Goal: Information Seeking & Learning: Learn about a topic

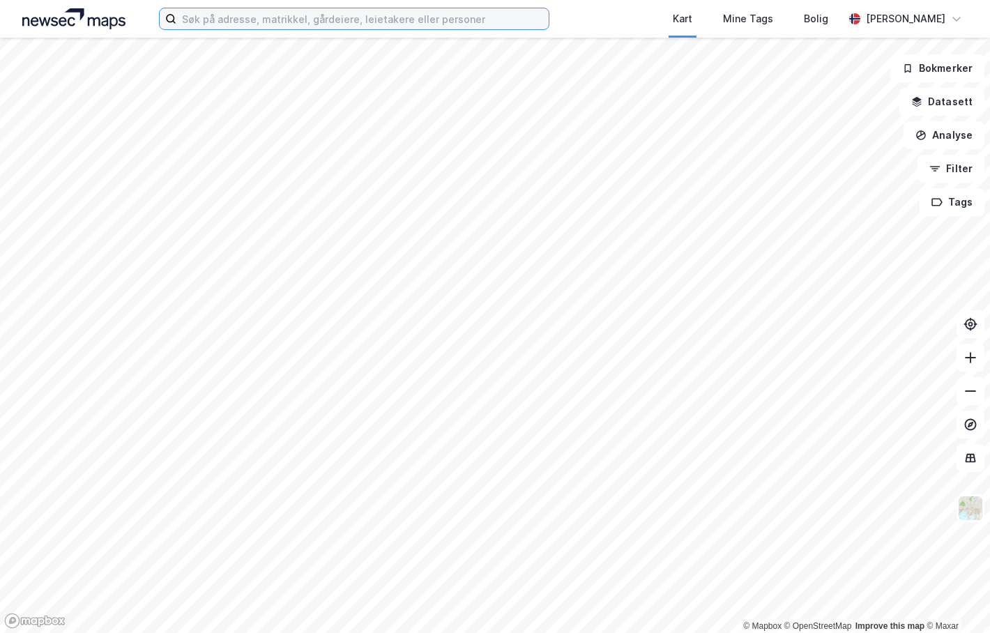
click at [252, 11] on input at bounding box center [362, 18] width 372 height 21
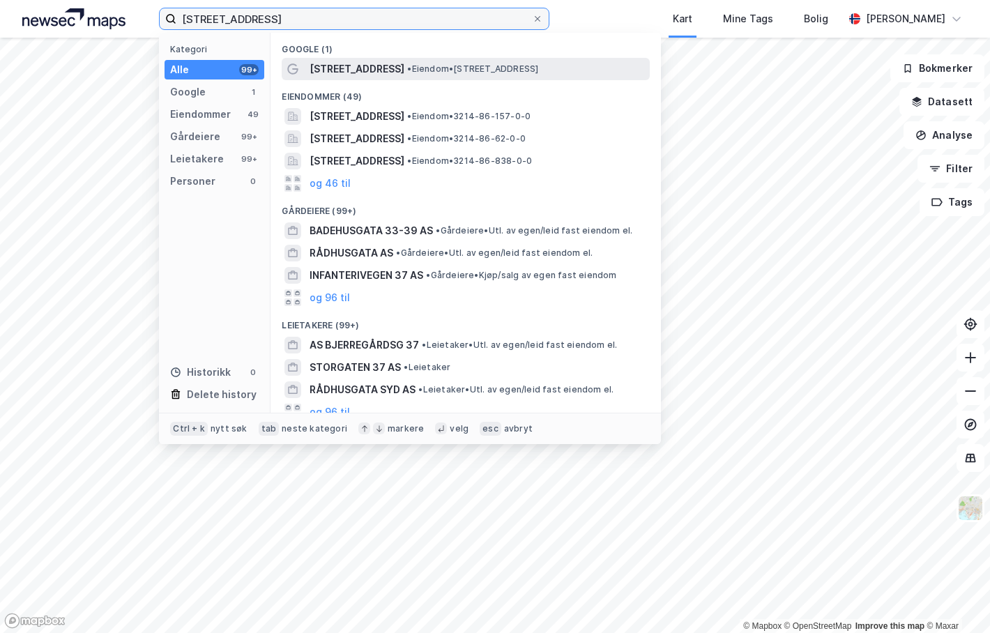
type input "[STREET_ADDRESS]"
click at [437, 77] on div "[STREET_ADDRESS] • Eiendom • [STREET_ADDRESS]" at bounding box center [479, 69] width 338 height 17
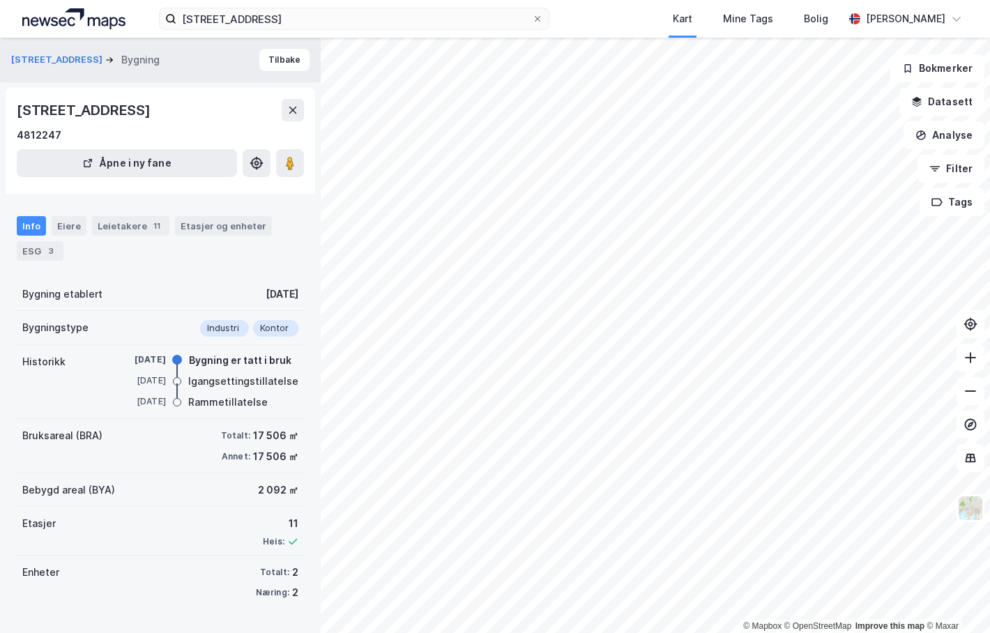
click at [19, 261] on div "Info Eiere Leietakere 11 Etasjer og enheter ESG 3" at bounding box center [160, 232] width 321 height 67
click at [30, 253] on div "ESG 3" at bounding box center [40, 251] width 47 height 20
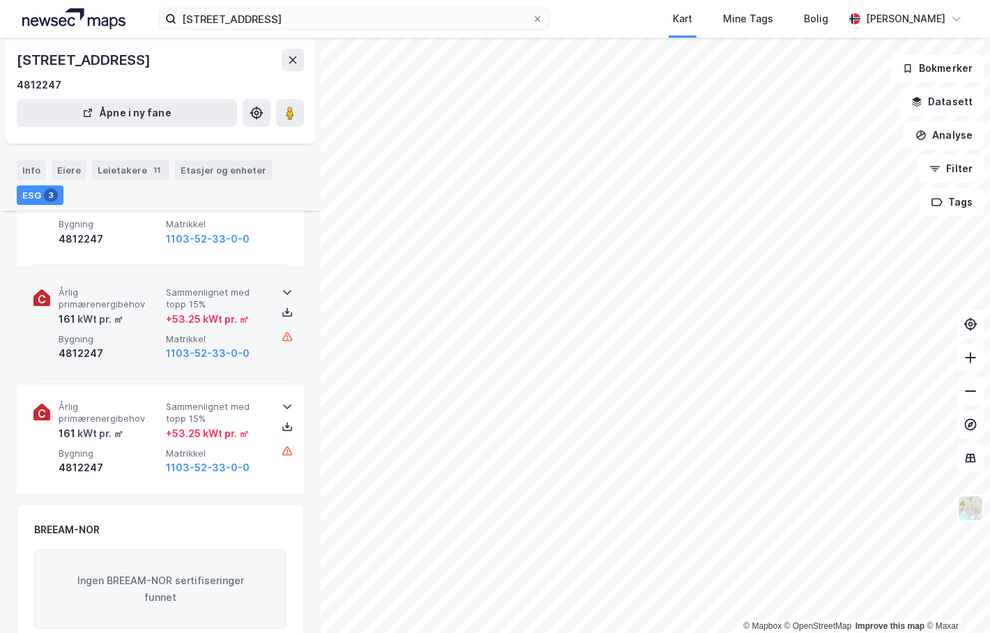
scroll to position [139, 0]
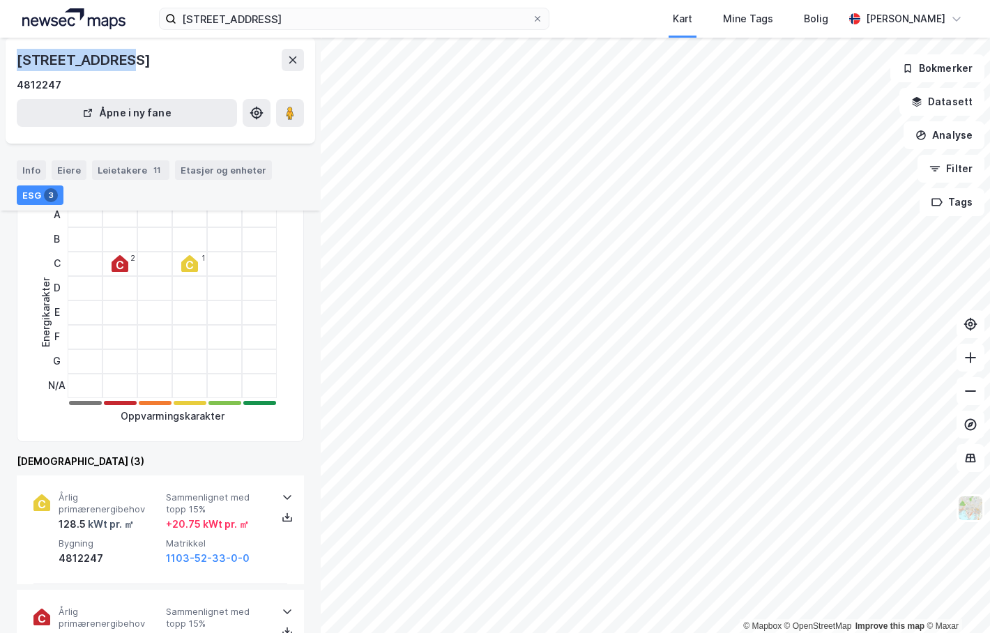
drag, startPoint x: 15, startPoint y: 61, endPoint x: 125, endPoint y: 60, distance: 109.5
click at [125, 60] on div "Badehusgata 39, 4014, ROGALAND 4812247 Åpne i ny fane" at bounding box center [161, 91] width 310 height 106
copy div "Badehusgata 39"
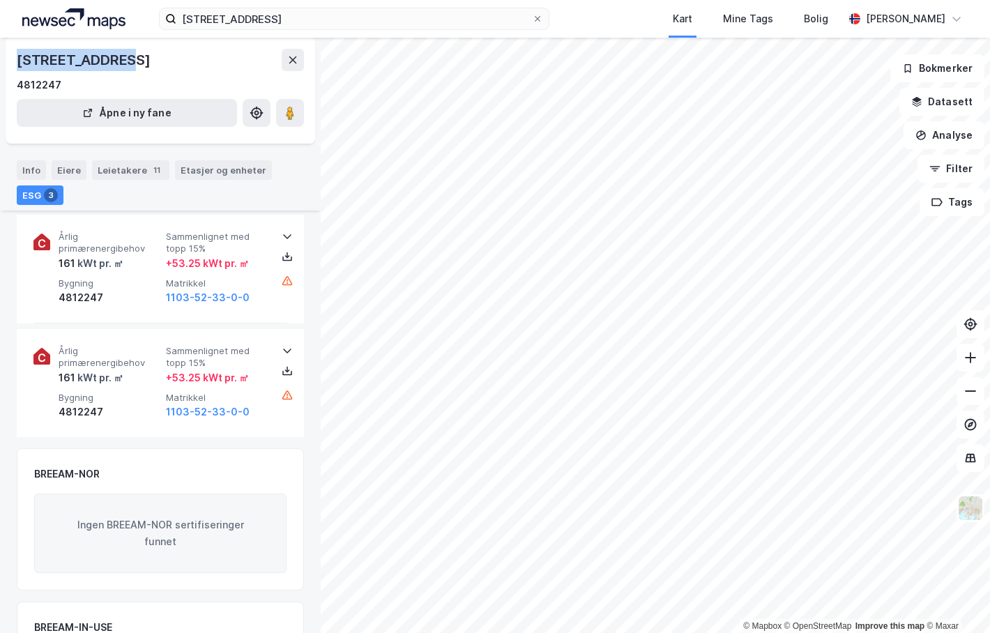
scroll to position [294, 0]
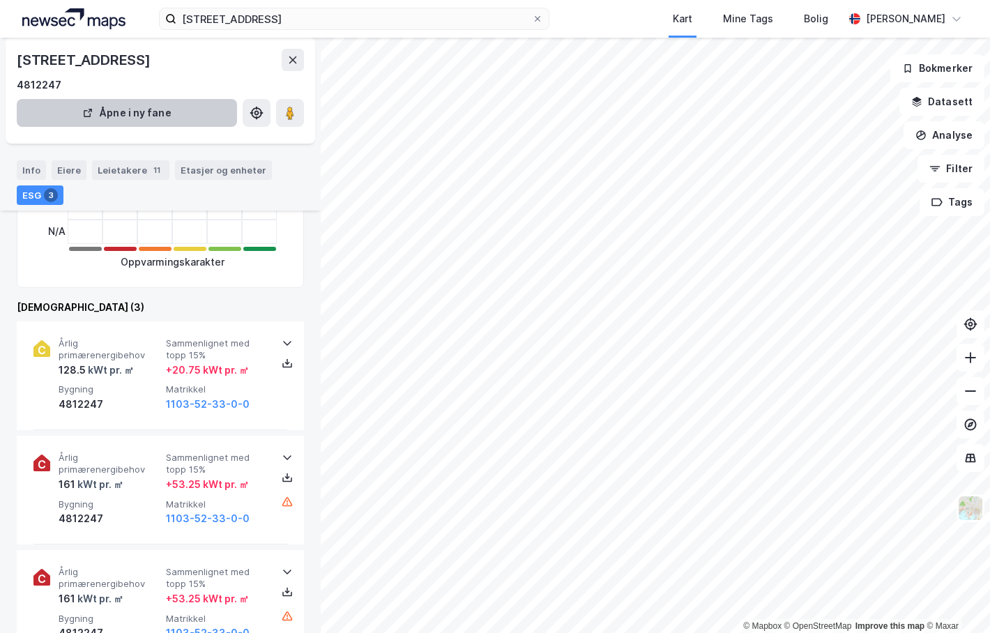
click at [138, 177] on div "Leietakere 11" at bounding box center [130, 170] width 77 height 20
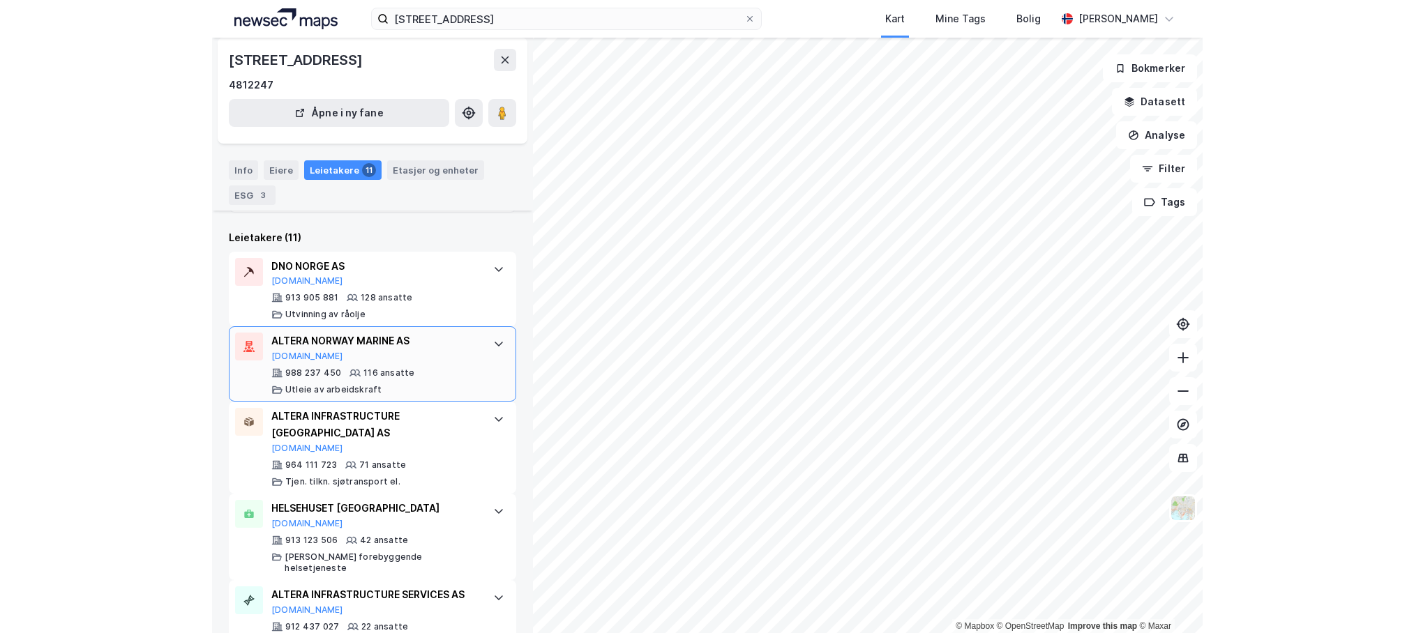
scroll to position [279, 0]
